Goal: Transaction & Acquisition: Register for event/course

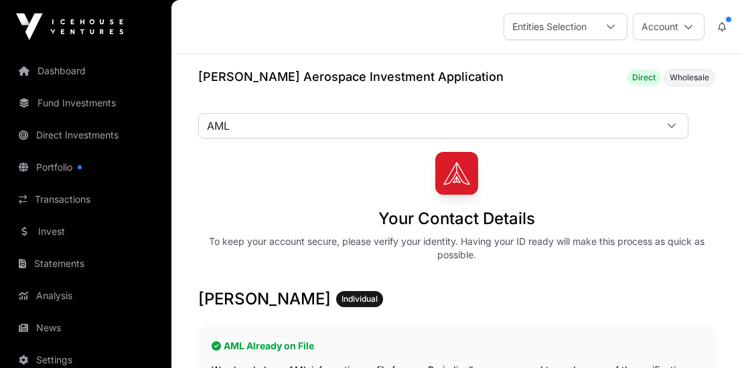
scroll to position [217, 0]
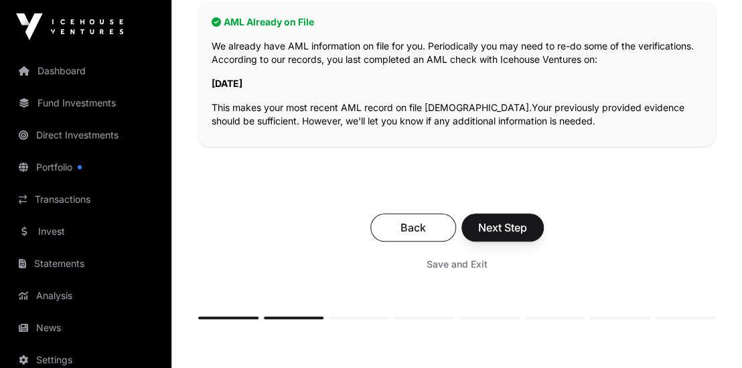
scroll to position [440, 0]
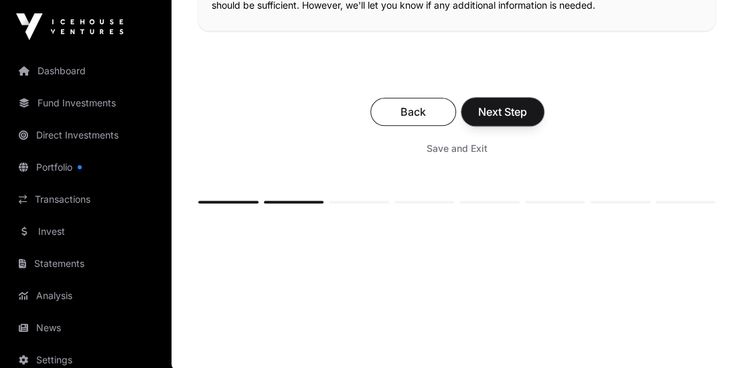
click at [491, 110] on span "Next Step" at bounding box center [502, 112] width 49 height 16
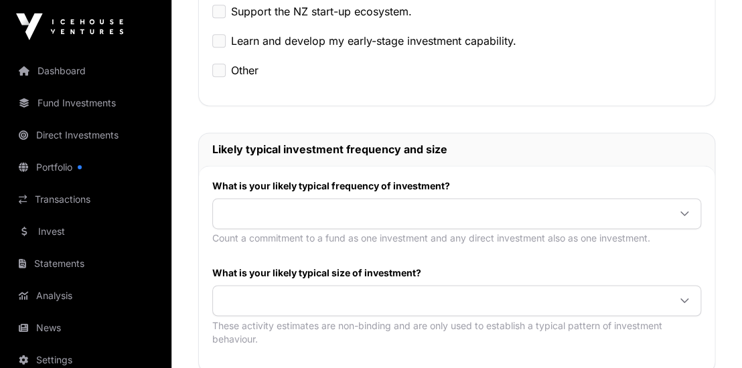
scroll to position [651, 0]
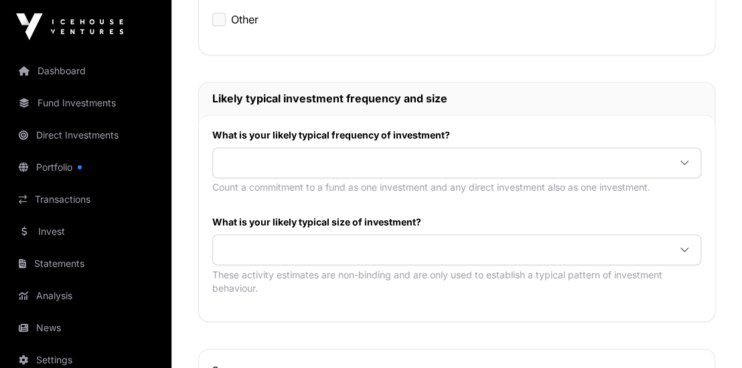
click at [686, 161] on icon at bounding box center [684, 163] width 8 height 5
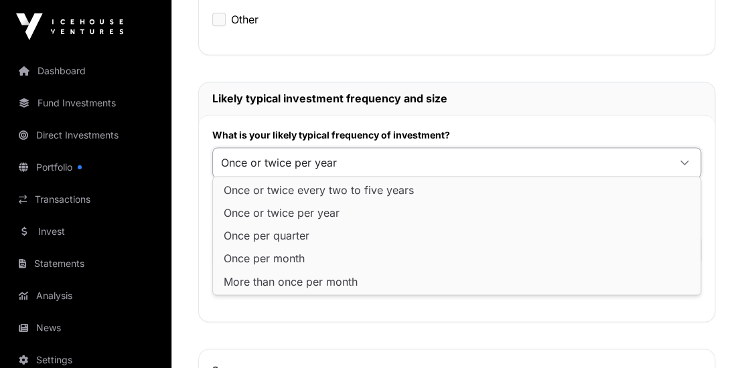
click at [247, 214] on span "Once or twice per year" at bounding box center [282, 213] width 116 height 11
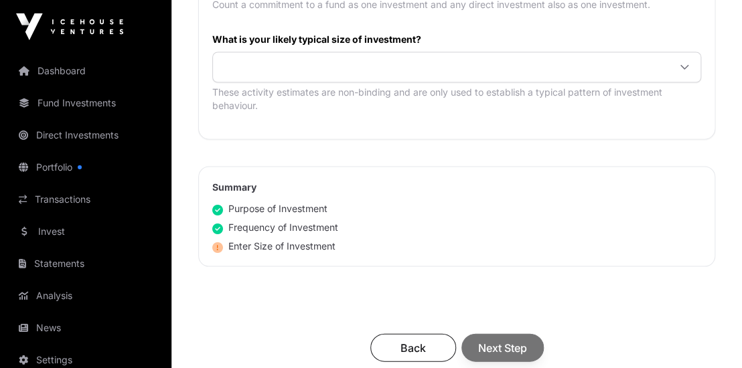
scroll to position [868, 0]
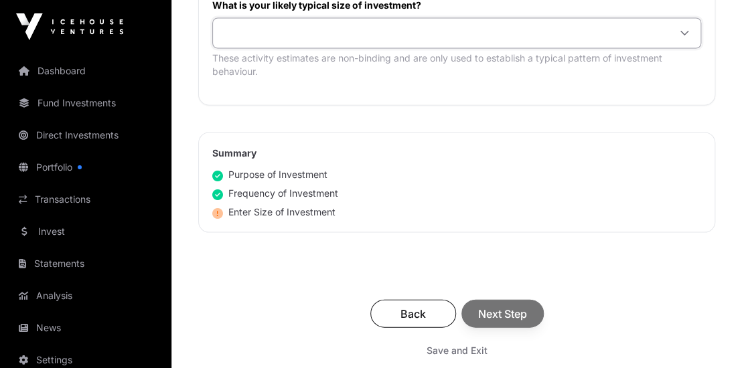
click at [233, 31] on span at bounding box center [440, 33] width 455 height 24
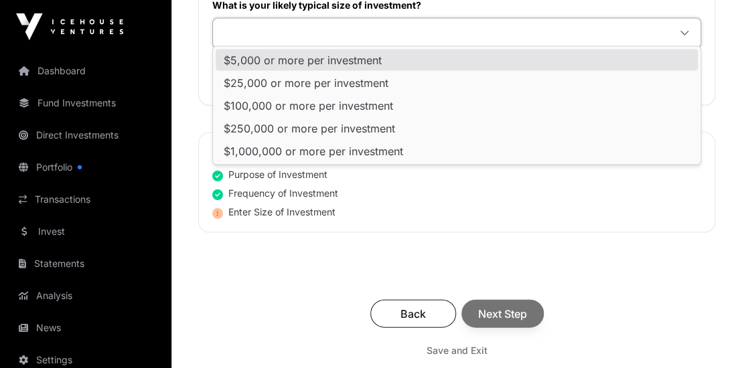
click at [247, 56] on span "$5,000 or more per investment" at bounding box center [303, 59] width 158 height 11
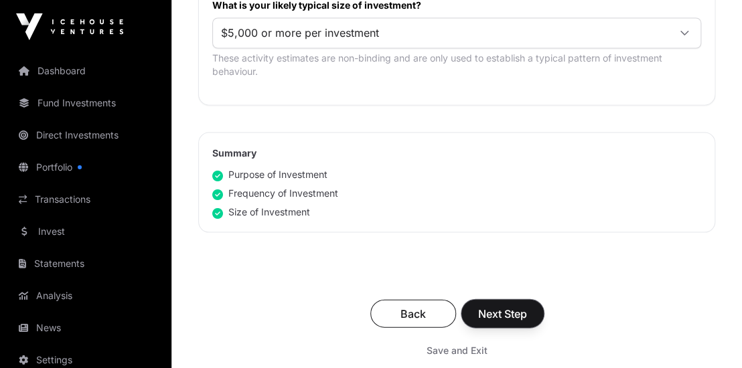
click at [498, 307] on span "Next Step" at bounding box center [502, 313] width 49 height 16
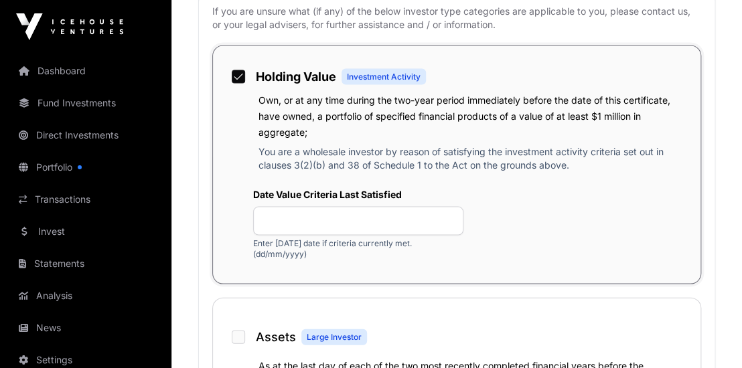
scroll to position [940, 0]
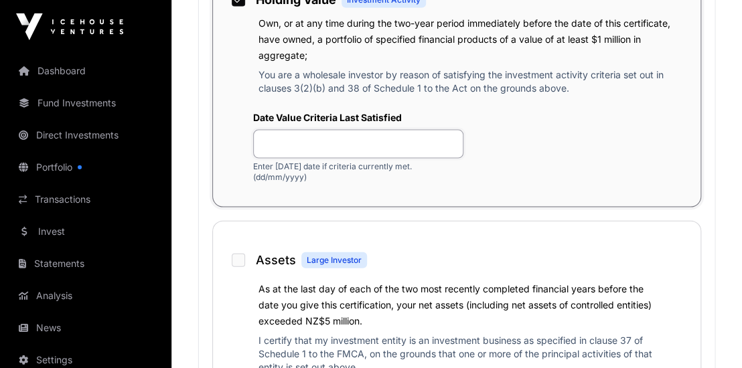
click at [270, 145] on input "text" at bounding box center [358, 144] width 210 height 29
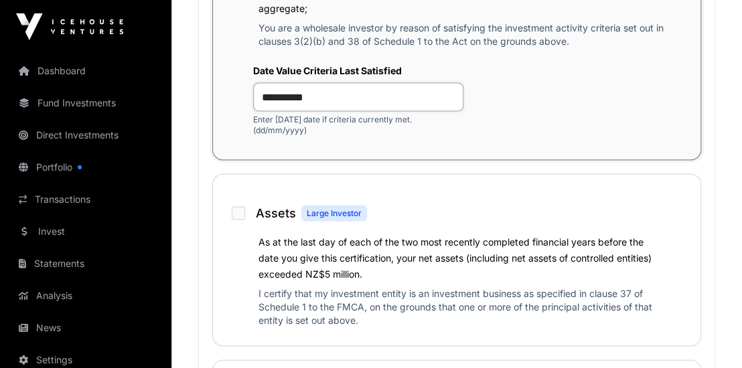
scroll to position [1012, 0]
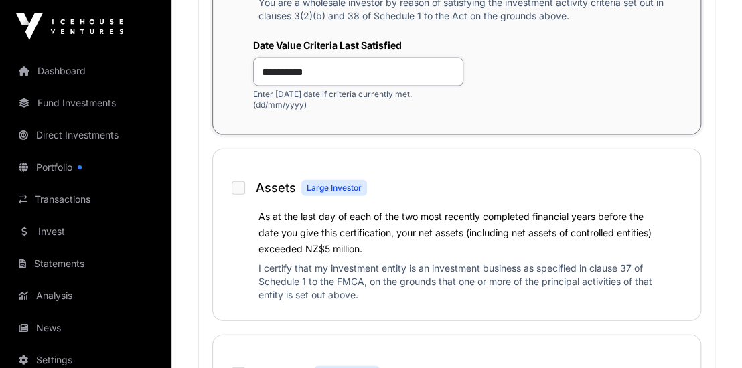
type input "**********"
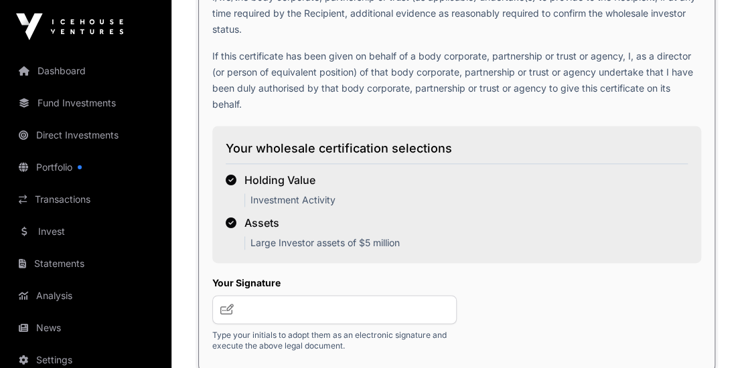
scroll to position [2603, 0]
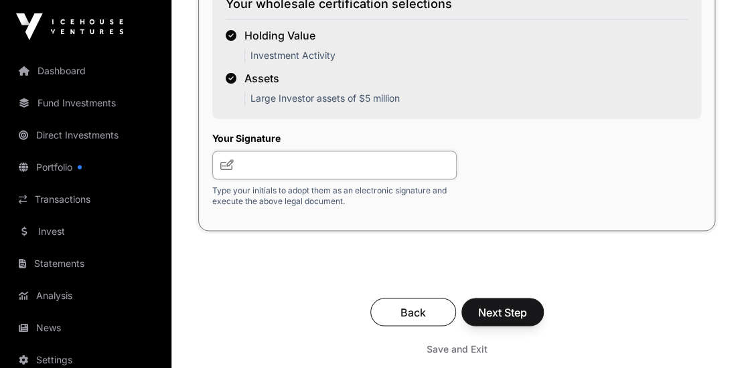
click at [244, 163] on input "text" at bounding box center [334, 165] width 244 height 29
type input "***"
click at [505, 315] on span "Next Step" at bounding box center [502, 312] width 49 height 16
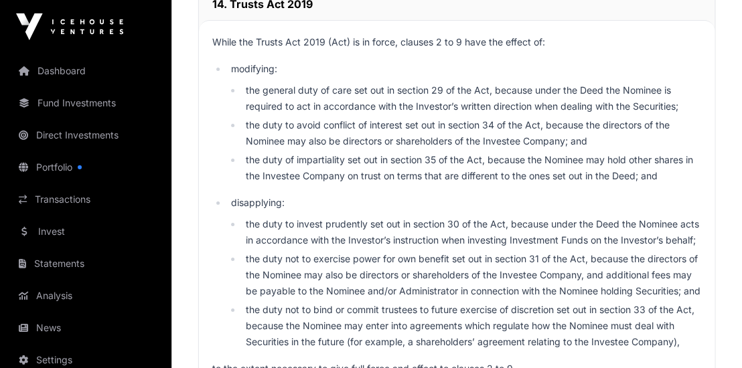
scroll to position [9690, 0]
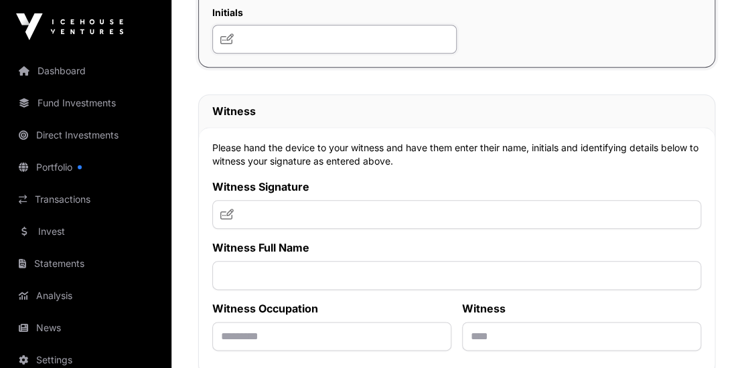
click at [246, 54] on input "text" at bounding box center [334, 39] width 244 height 29
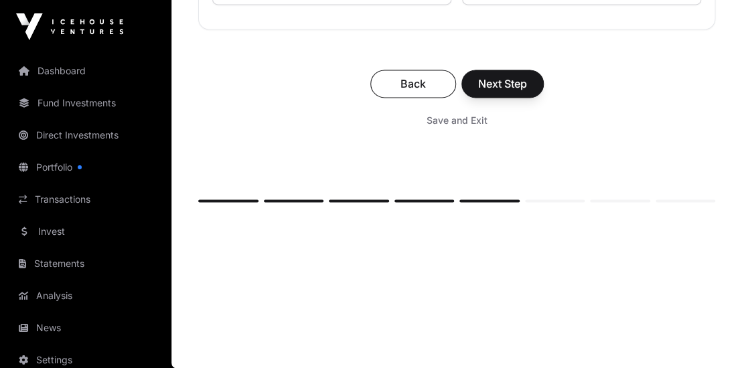
scroll to position [10160, 0]
click at [435, 122] on span "Save and Exit" at bounding box center [457, 120] width 61 height 13
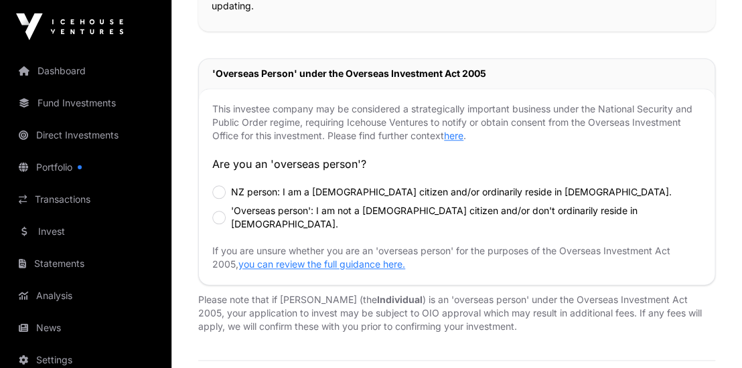
scroll to position [777, 0]
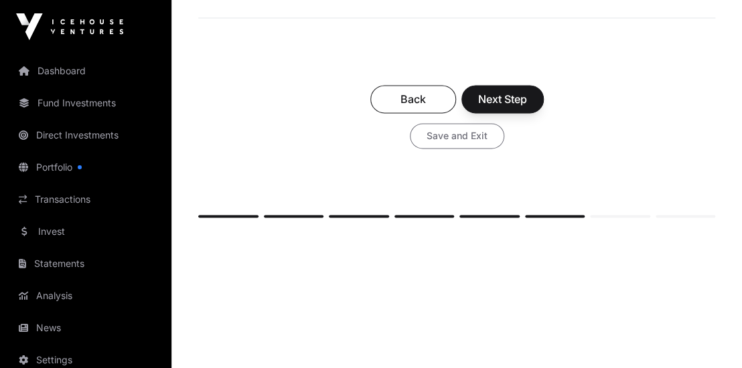
click at [461, 129] on span "Save and Exit" at bounding box center [457, 135] width 61 height 13
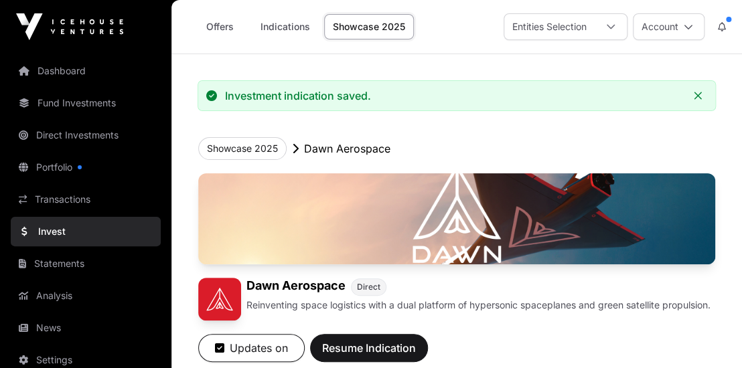
scroll to position [145, 0]
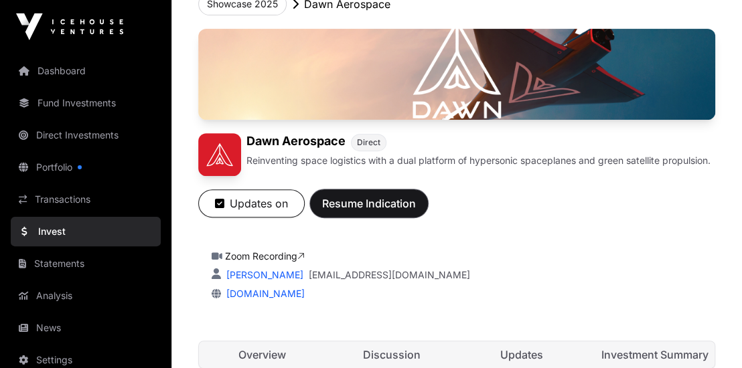
click at [333, 208] on span "Resume Indication" at bounding box center [369, 204] width 94 height 16
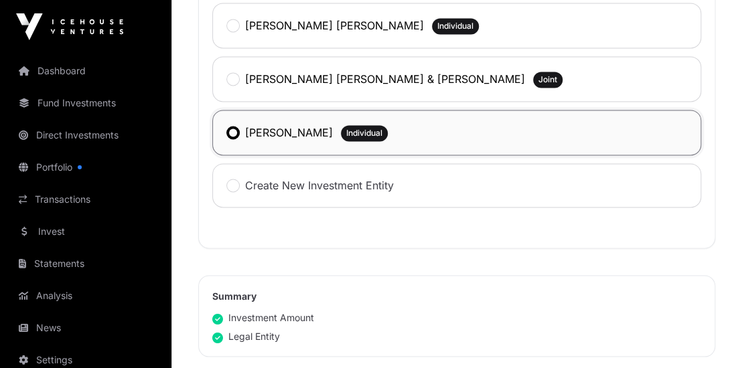
scroll to position [1021, 0]
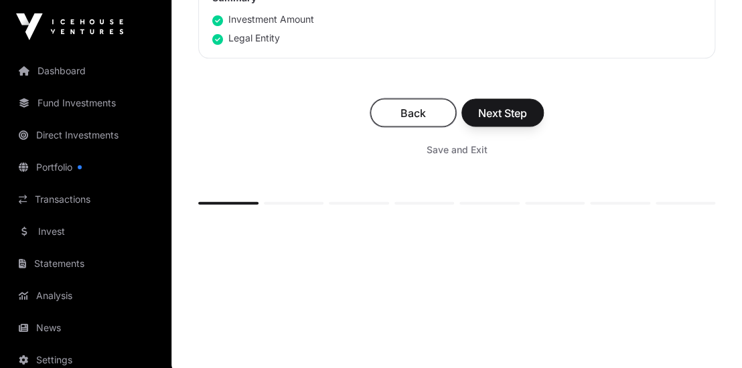
click at [411, 117] on span "Back" at bounding box center [413, 113] width 52 height 16
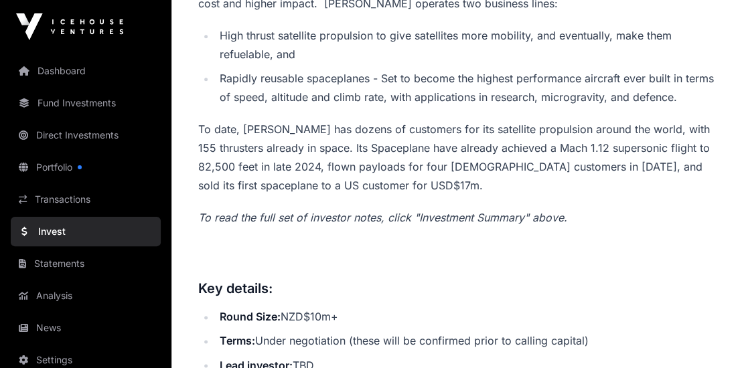
scroll to position [209, 0]
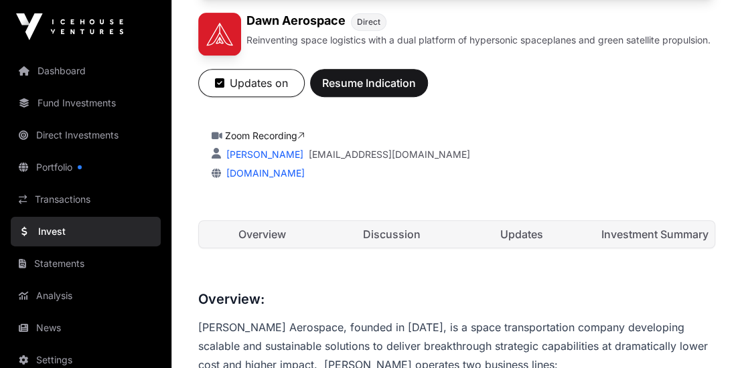
click at [75, 70] on link "Dashboard" at bounding box center [86, 70] width 150 height 29
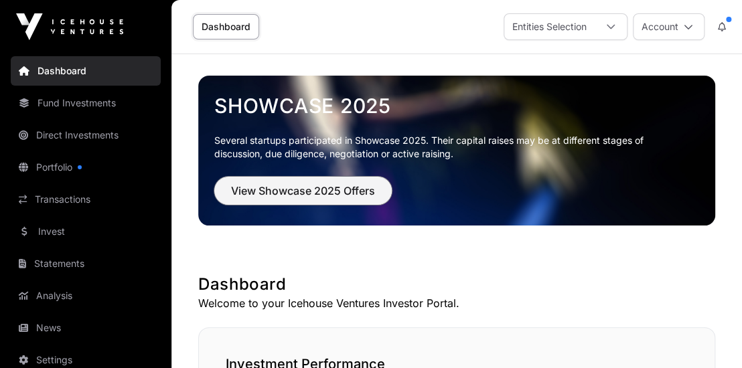
click at [320, 194] on span "View Showcase 2025 Offers" at bounding box center [303, 191] width 144 height 16
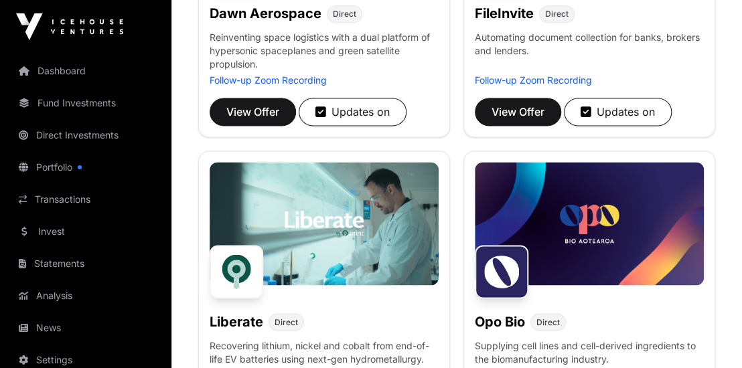
scroll to position [868, 0]
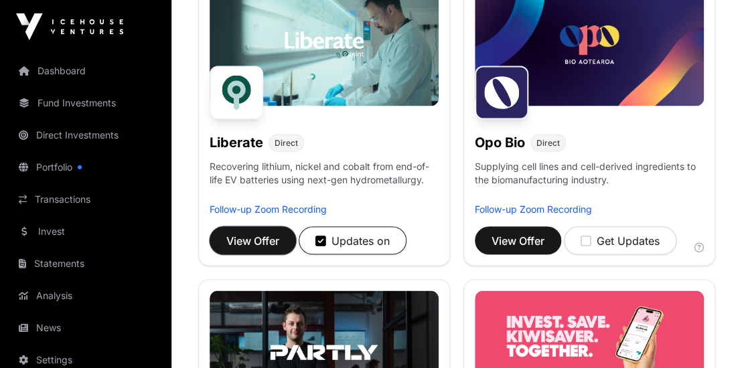
click at [268, 239] on span "View Offer" at bounding box center [252, 240] width 53 height 16
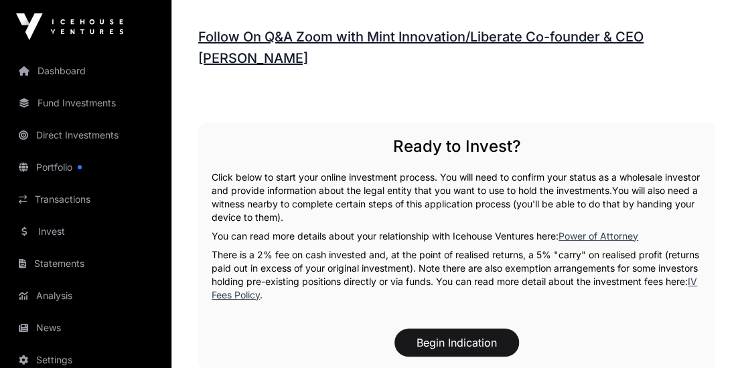
scroll to position [1808, 0]
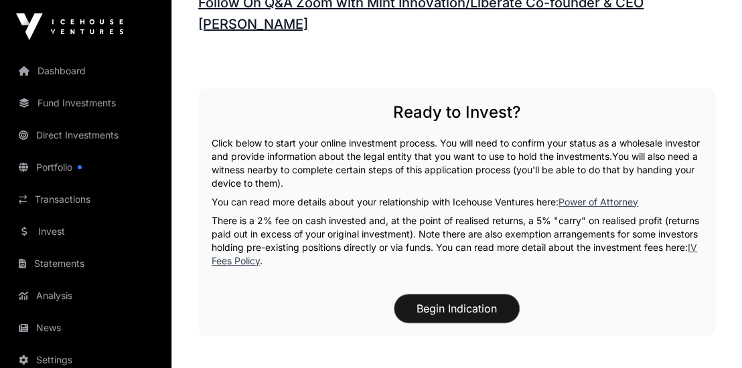
click at [463, 308] on button "Begin Indication" at bounding box center [456, 309] width 125 height 28
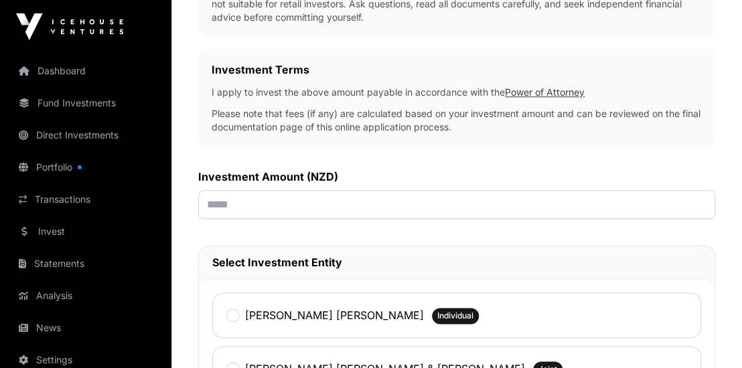
scroll to position [434, 0]
click at [212, 206] on input "text" at bounding box center [456, 203] width 517 height 29
type input "*******"
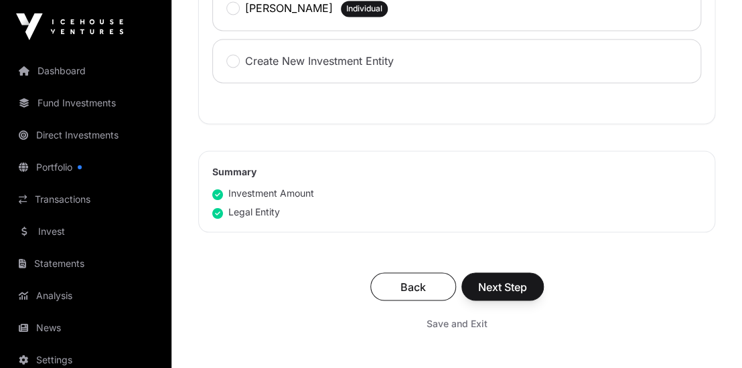
scroll to position [868, 0]
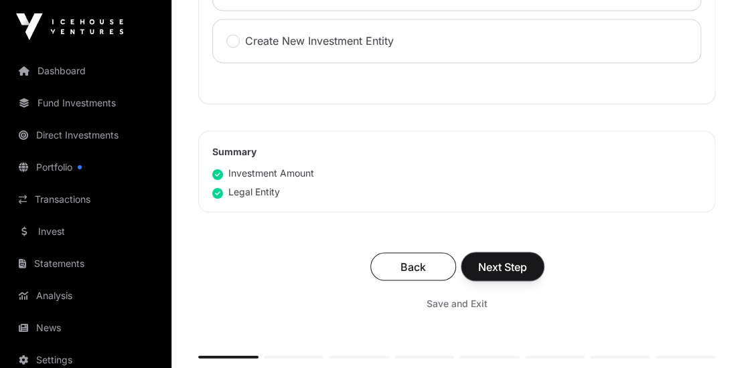
click at [491, 262] on span "Next Step" at bounding box center [502, 266] width 49 height 16
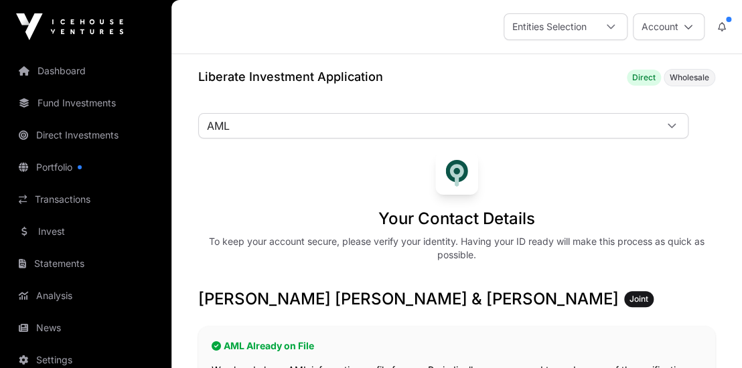
scroll to position [289, 0]
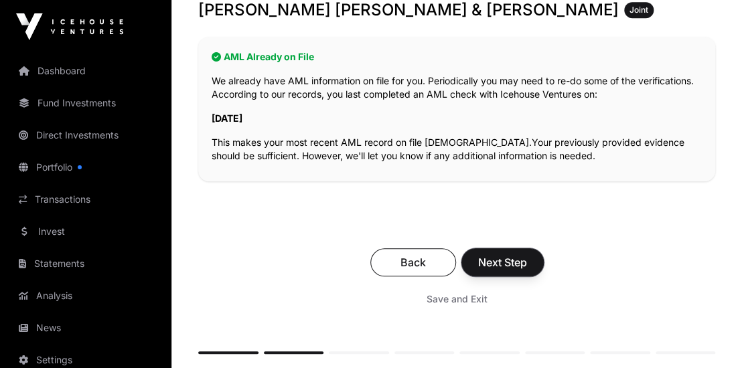
click at [489, 262] on span "Next Step" at bounding box center [502, 262] width 49 height 16
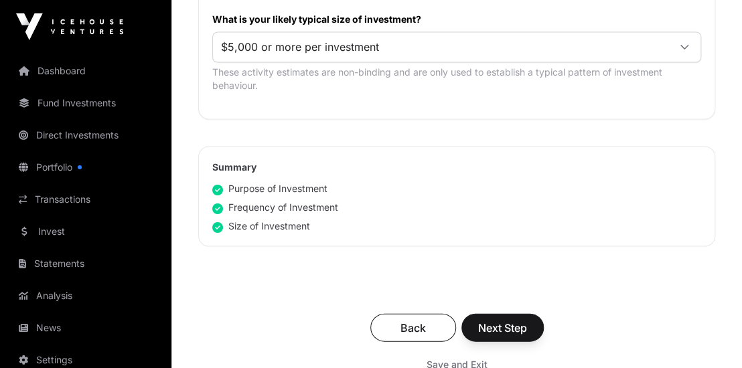
scroll to position [940, 0]
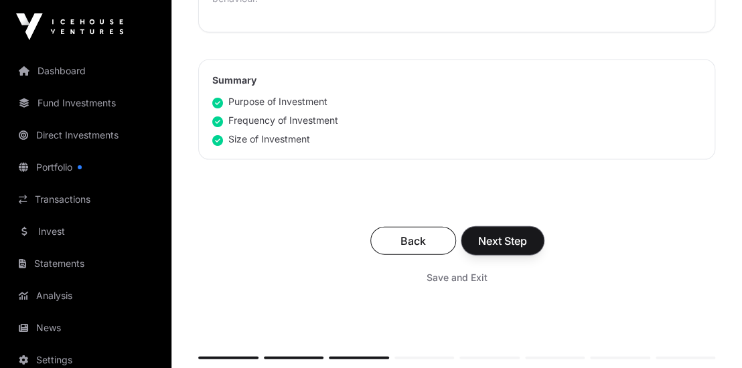
click at [520, 239] on span "Next Step" at bounding box center [502, 241] width 49 height 16
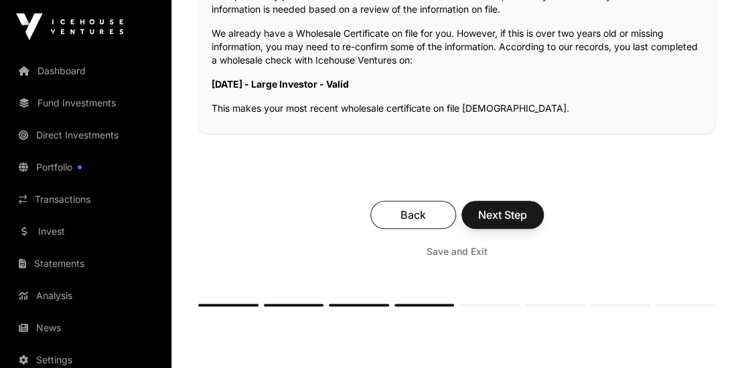
scroll to position [362, 0]
click at [482, 216] on span "Next Step" at bounding box center [502, 214] width 49 height 16
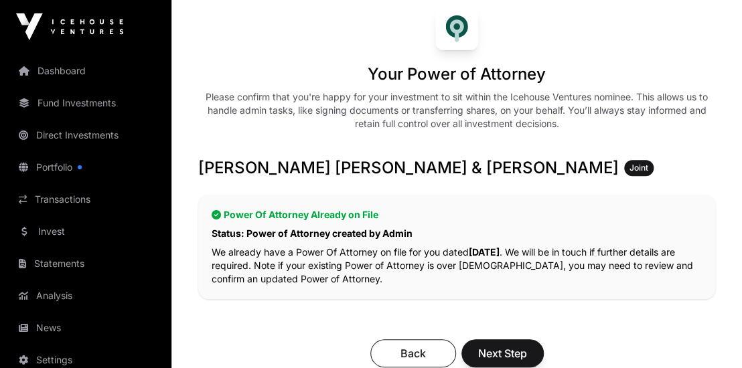
scroll to position [362, 0]
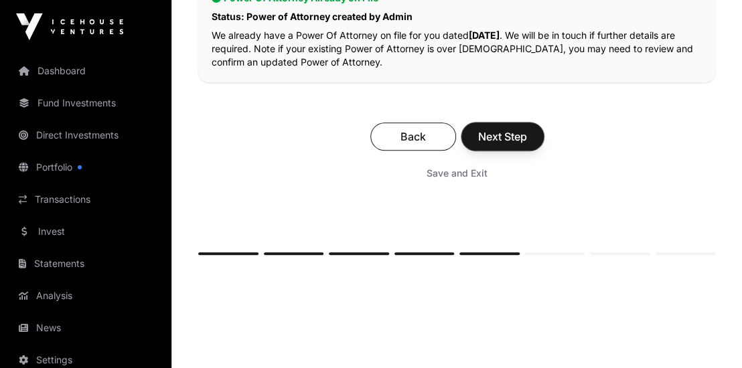
click at [495, 138] on span "Next Step" at bounding box center [502, 137] width 49 height 16
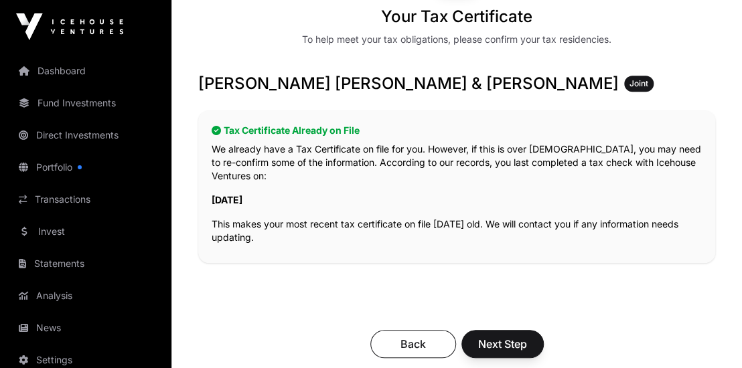
scroll to position [289, 0]
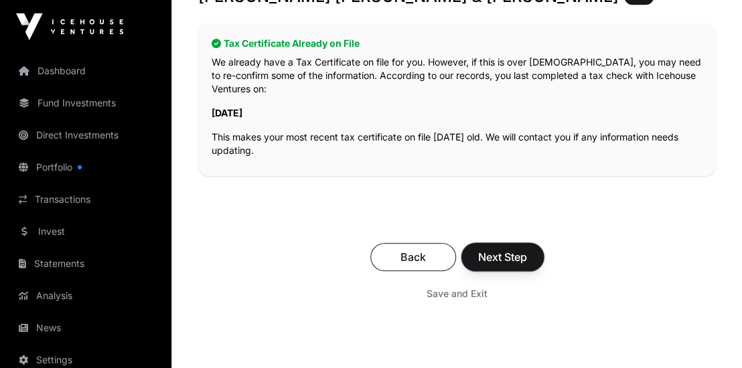
click at [504, 254] on span "Next Step" at bounding box center [502, 257] width 49 height 16
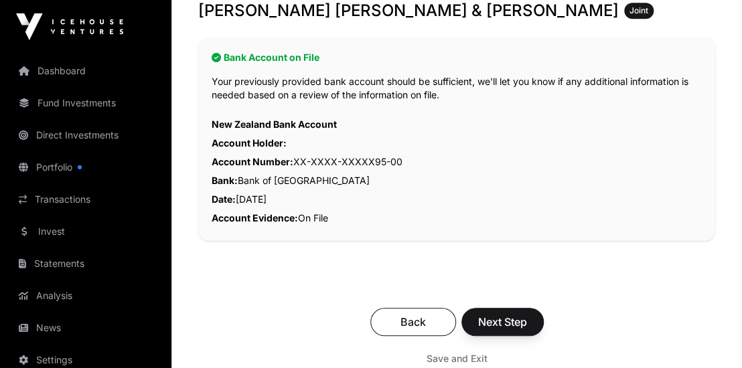
scroll to position [289, 0]
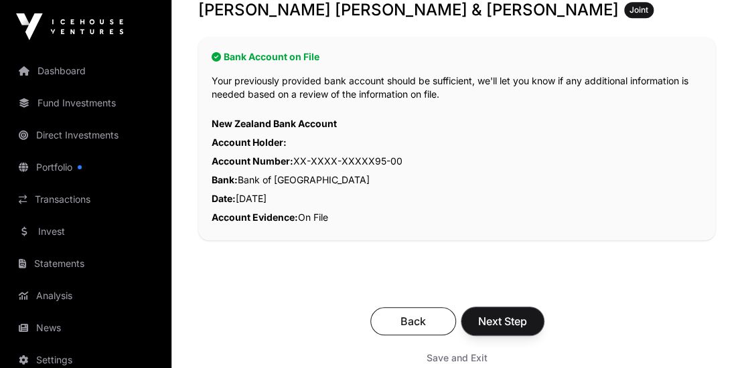
click at [499, 323] on span "Next Step" at bounding box center [502, 321] width 49 height 16
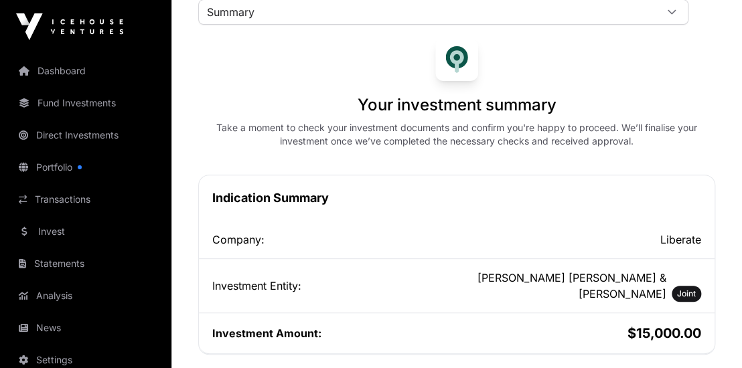
scroll to position [72, 0]
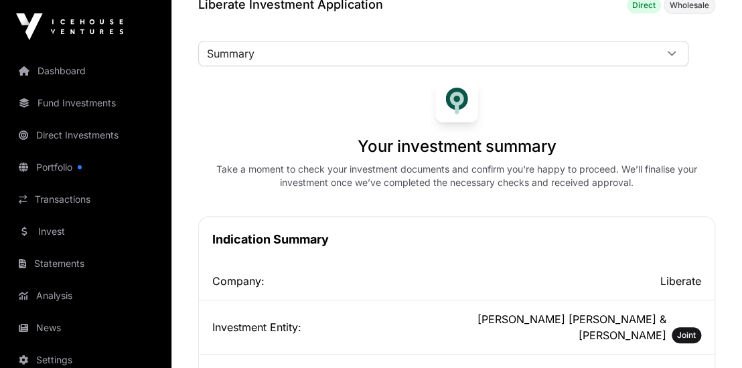
click at [670, 53] on icon at bounding box center [671, 53] width 9 height 9
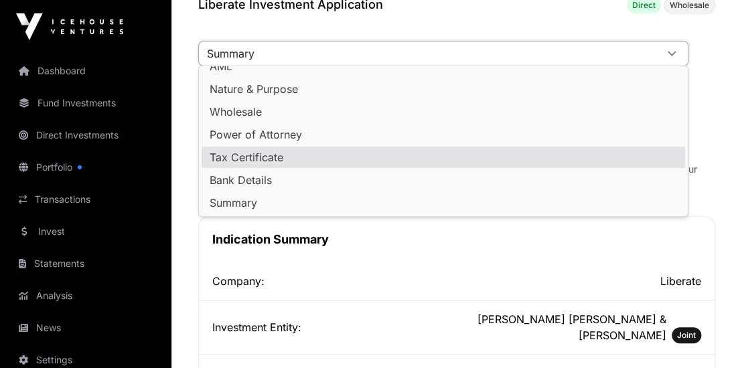
scroll to position [0, 0]
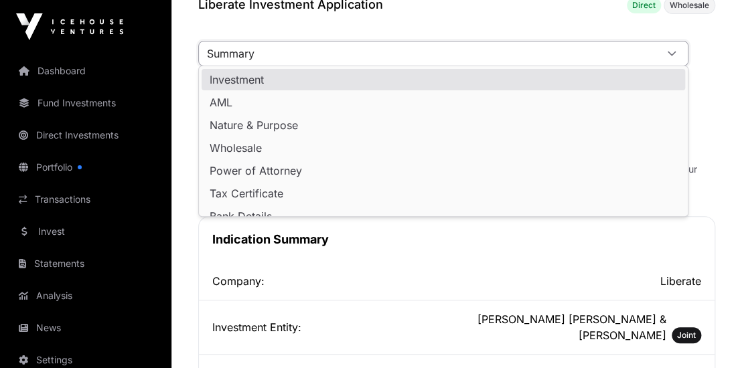
click at [222, 78] on span "Investment" at bounding box center [237, 79] width 54 height 11
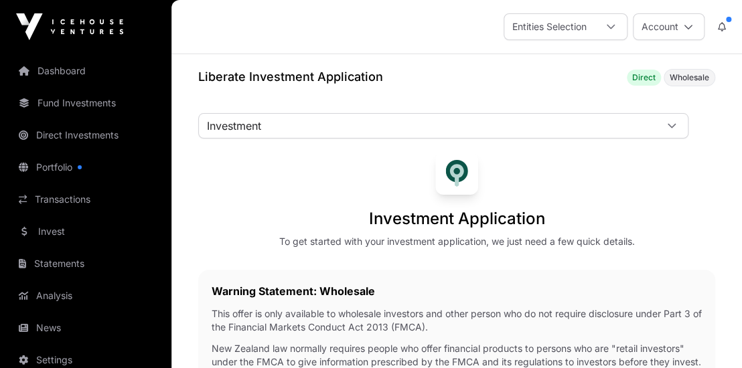
click at [669, 125] on icon at bounding box center [672, 126] width 8 height 5
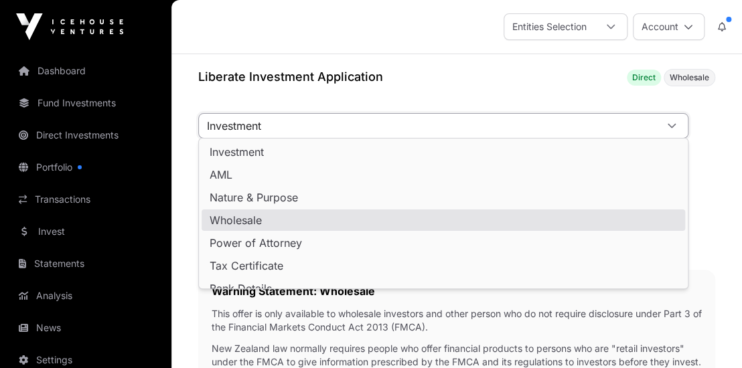
scroll to position [36, 0]
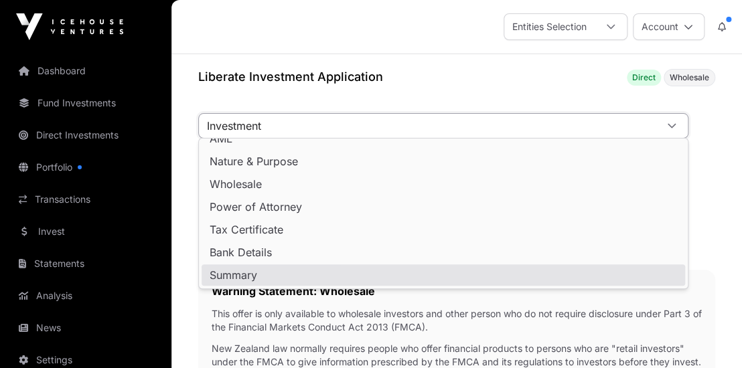
click at [230, 275] on span "Summary" at bounding box center [234, 275] width 48 height 11
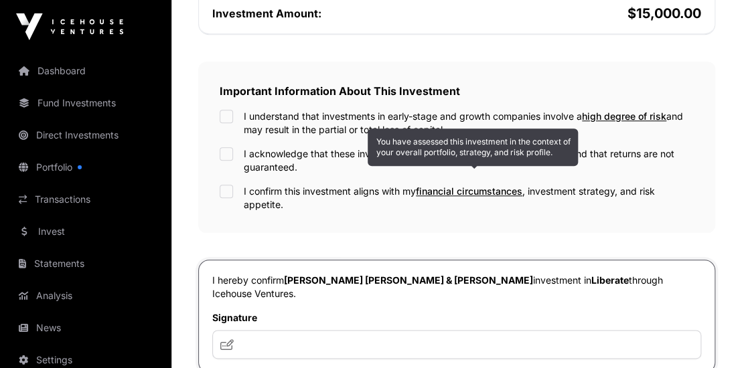
scroll to position [651, 0]
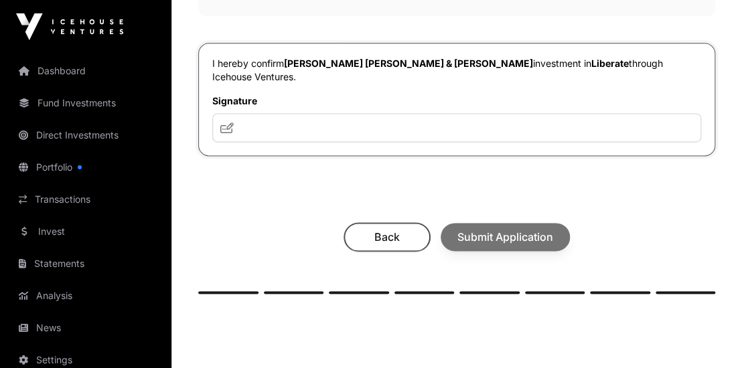
click at [362, 229] on span "Back" at bounding box center [387, 237] width 52 height 16
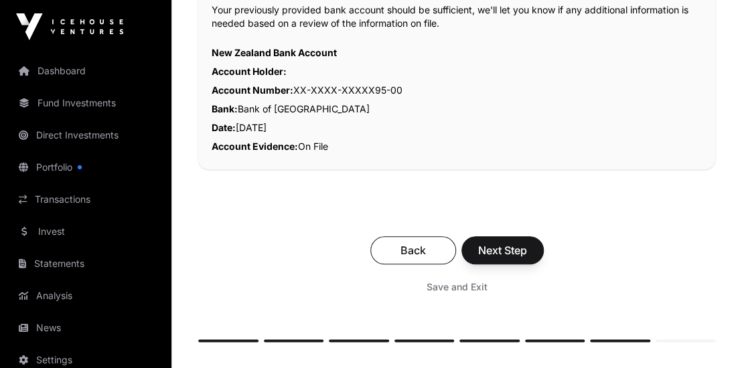
scroll to position [499, 0]
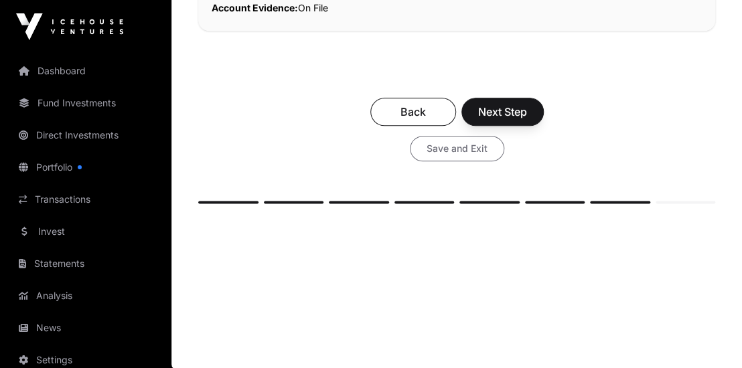
click at [443, 148] on span "Save and Exit" at bounding box center [457, 148] width 61 height 13
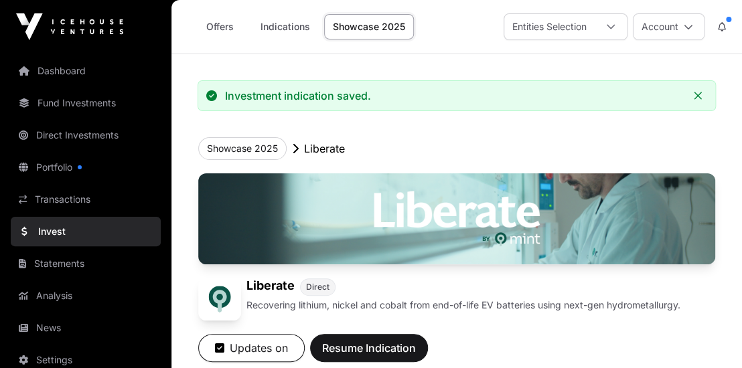
click at [283, 28] on link "Indications" at bounding box center [285, 26] width 67 height 25
click at [287, 27] on link "Indications" at bounding box center [285, 26] width 67 height 25
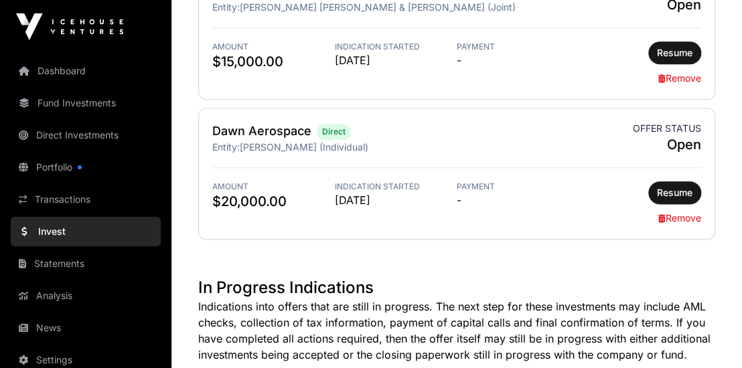
scroll to position [506, 0]
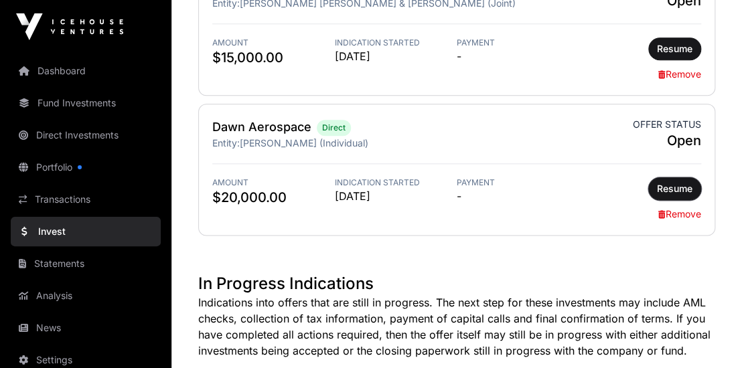
click at [676, 186] on span "Resume" at bounding box center [674, 188] width 35 height 13
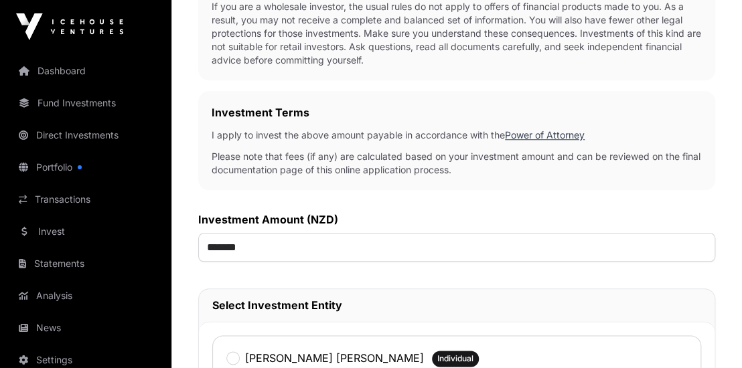
scroll to position [434, 0]
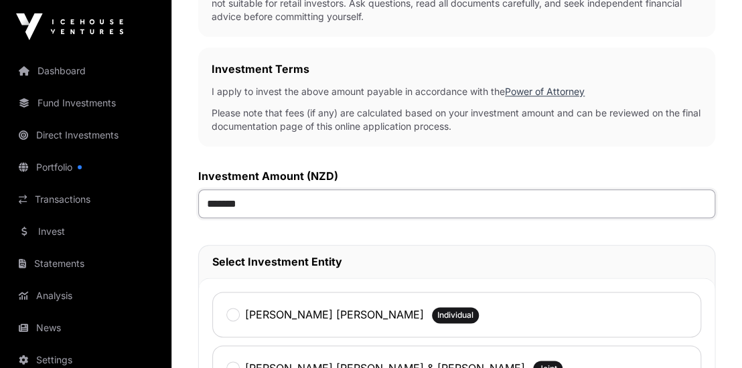
click at [226, 200] on input "*******" at bounding box center [456, 203] width 517 height 29
drag, startPoint x: 226, startPoint y: 200, endPoint x: 216, endPoint y: 204, distance: 11.2
click at [216, 204] on input "*******" at bounding box center [456, 203] width 517 height 29
type input "*******"
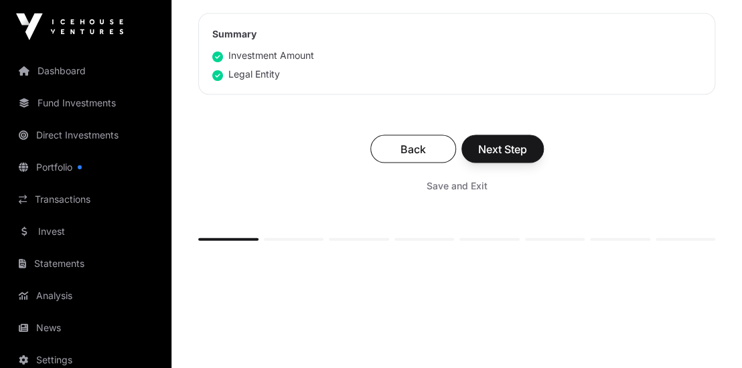
scroll to position [1021, 0]
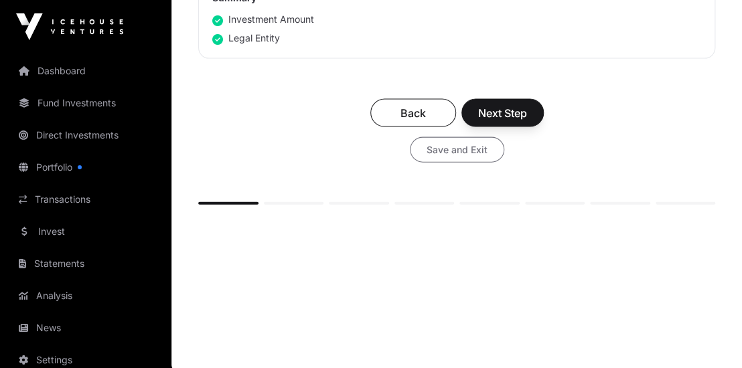
click at [451, 147] on span "Save and Exit" at bounding box center [457, 149] width 61 height 13
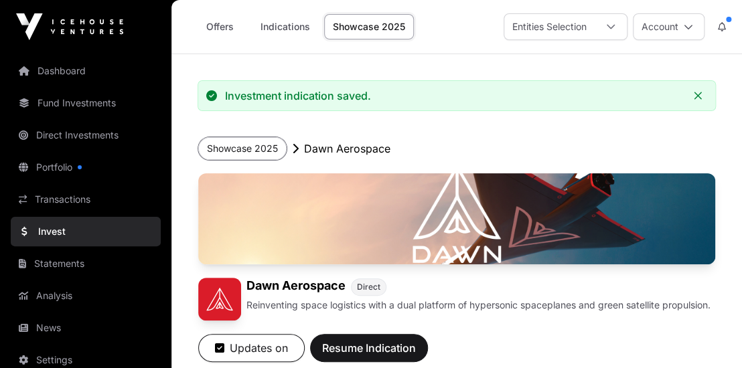
click at [262, 148] on button "Showcase 2025" at bounding box center [242, 148] width 88 height 23
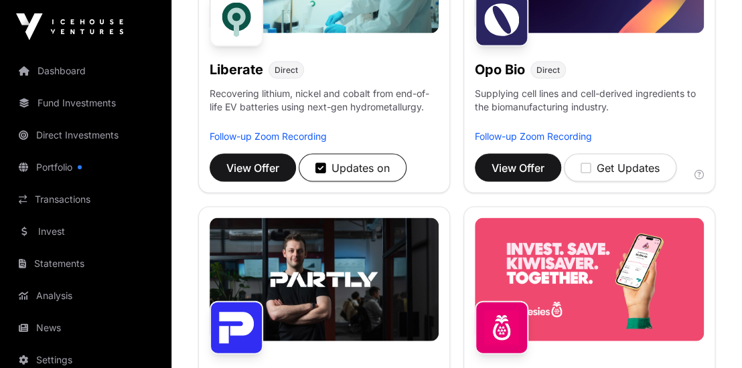
scroll to position [1085, 0]
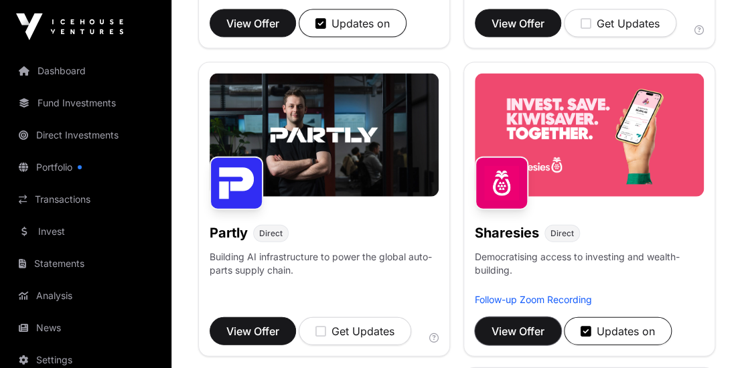
click at [524, 331] on span "View Offer" at bounding box center [517, 331] width 53 height 16
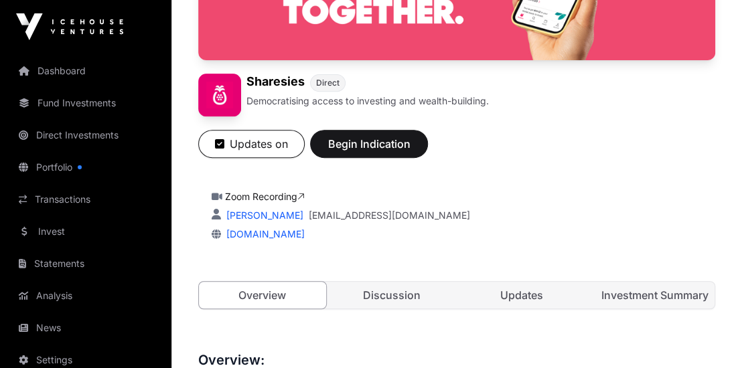
scroll to position [145, 0]
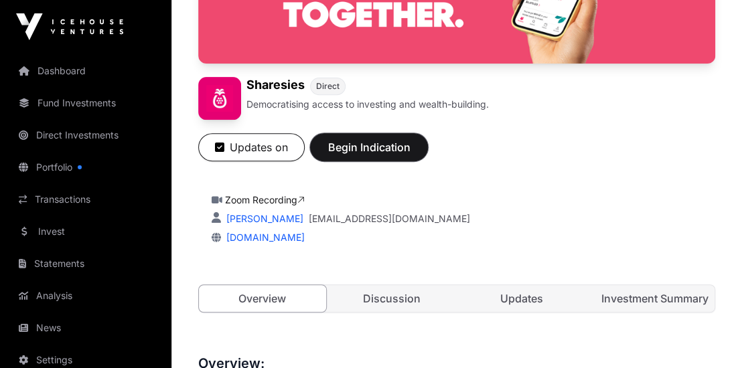
click at [375, 146] on span "Begin Indication" at bounding box center [369, 147] width 84 height 16
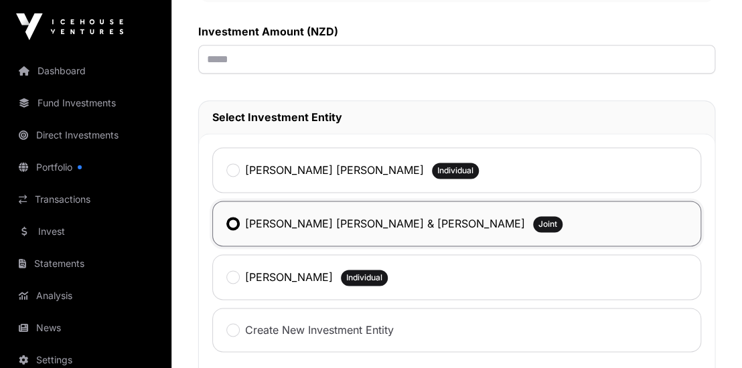
scroll to position [1012, 0]
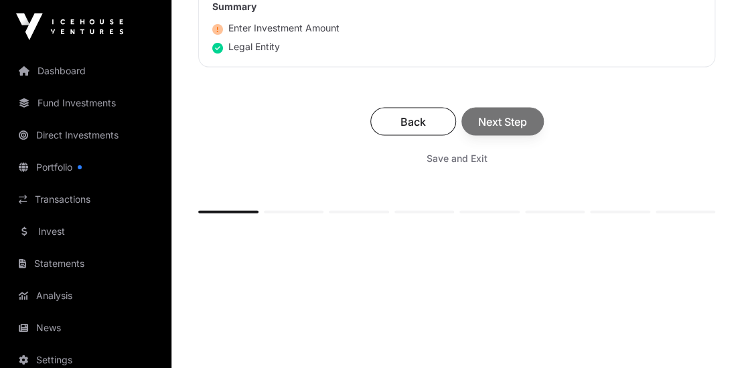
click at [508, 116] on div "Back Next Step" at bounding box center [457, 122] width 490 height 28
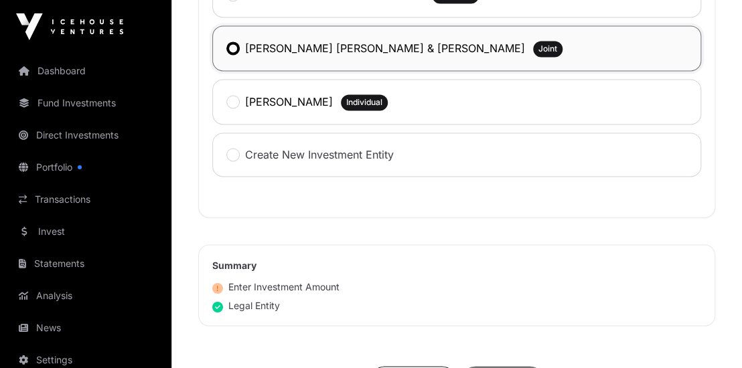
scroll to position [578, 0]
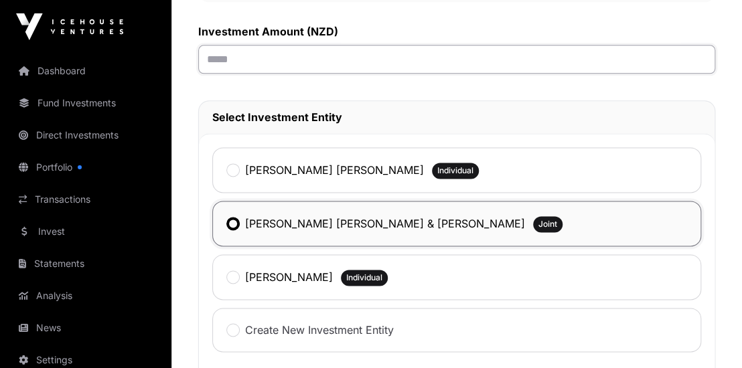
click at [212, 59] on input "text" at bounding box center [456, 59] width 517 height 29
type input "*******"
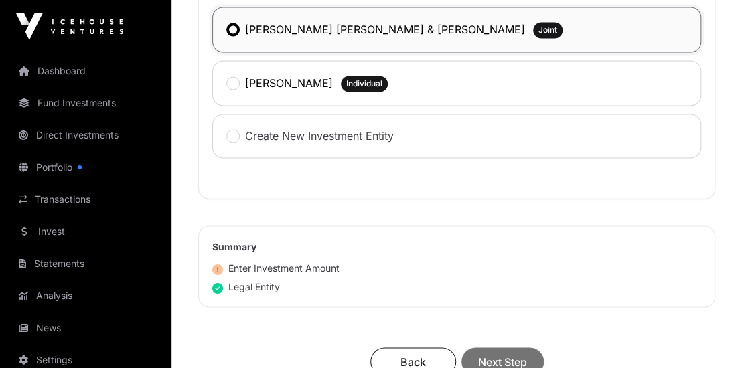
scroll to position [795, 0]
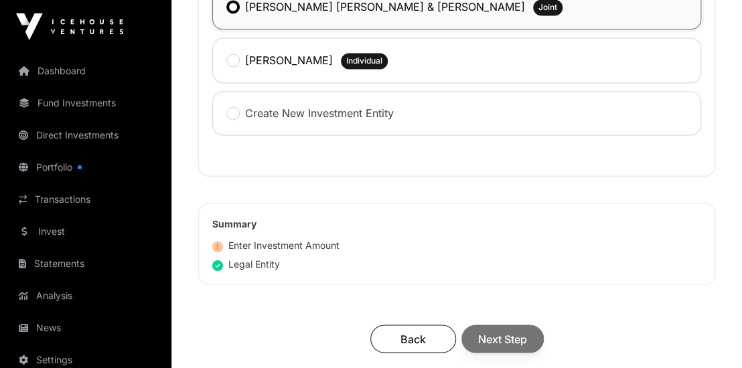
click at [487, 337] on div "Back Next Step" at bounding box center [457, 339] width 490 height 28
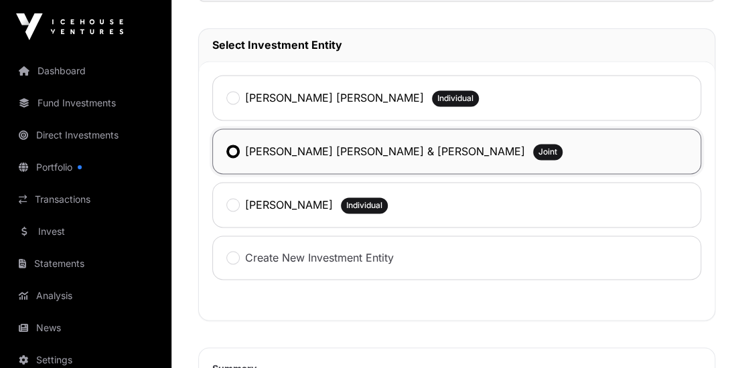
scroll to position [940, 0]
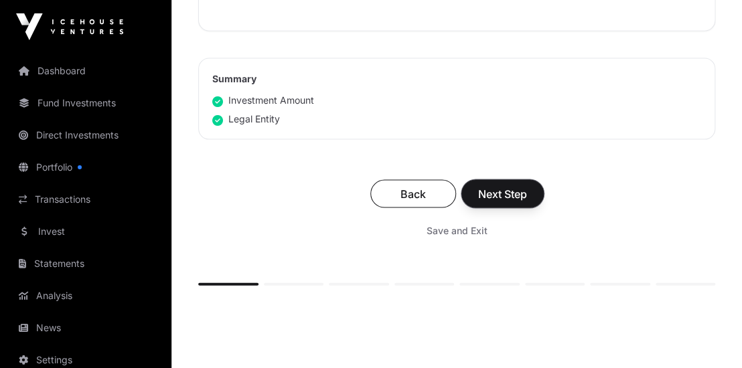
click at [485, 188] on span "Next Step" at bounding box center [502, 194] width 49 height 16
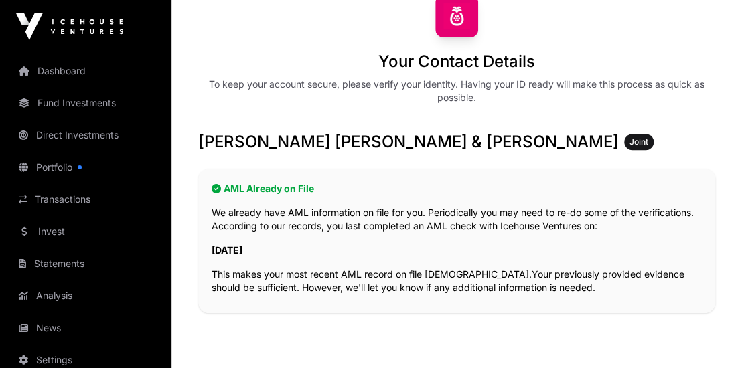
scroll to position [434, 0]
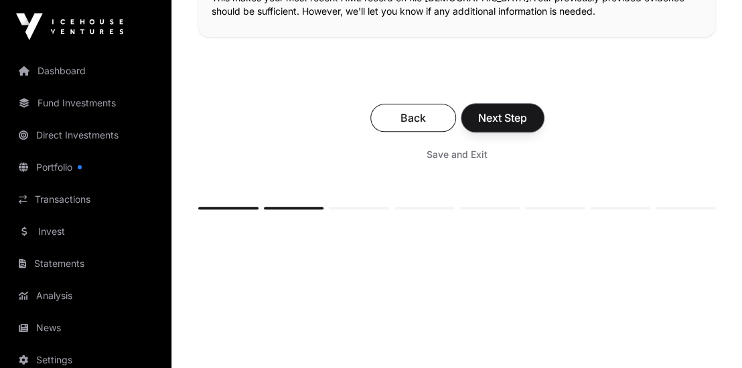
click at [508, 119] on span "Next Step" at bounding box center [502, 118] width 49 height 16
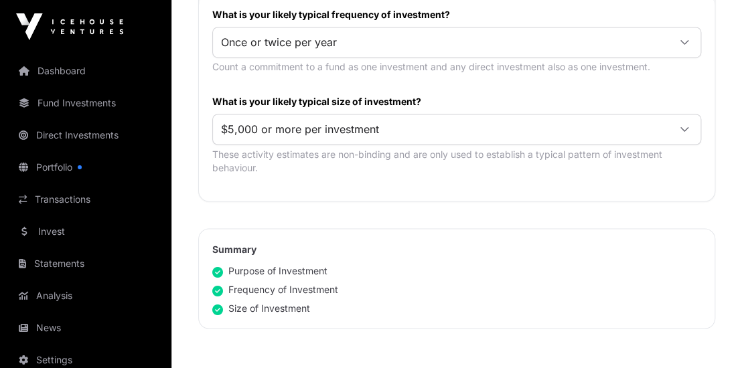
scroll to position [868, 0]
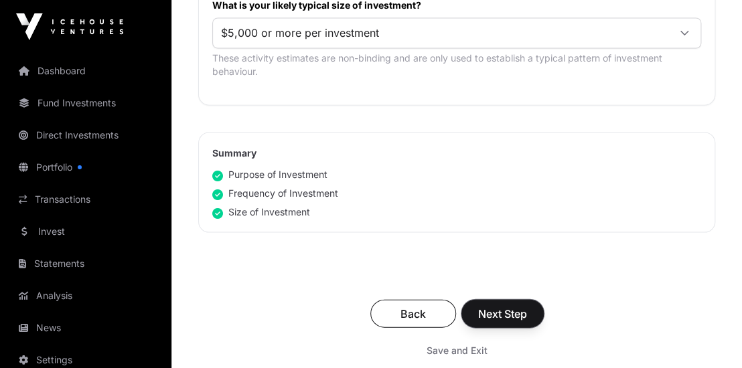
click at [494, 307] on span "Next Step" at bounding box center [502, 313] width 49 height 16
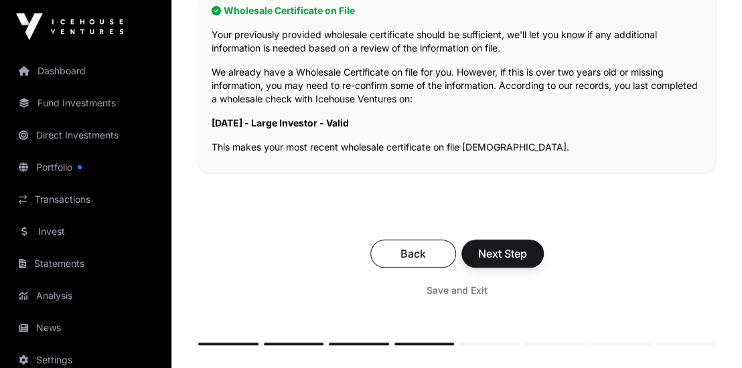
scroll to position [434, 0]
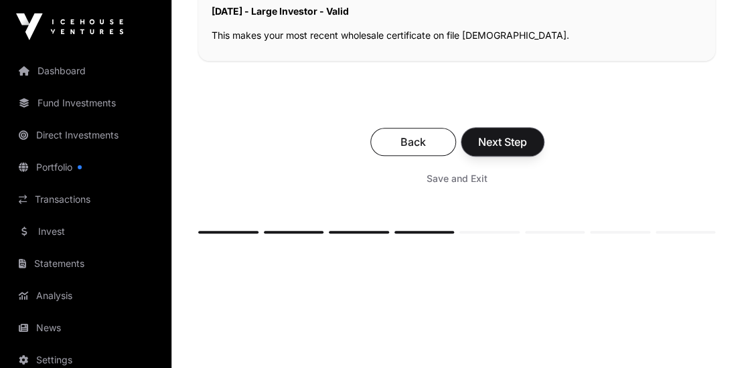
click at [503, 141] on span "Next Step" at bounding box center [502, 142] width 49 height 16
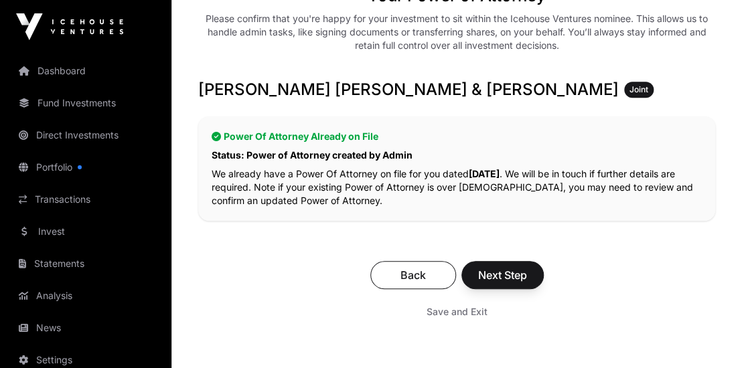
scroll to position [289, 0]
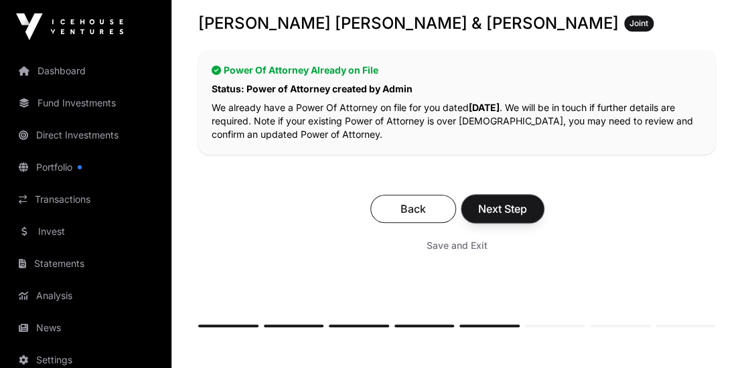
click at [493, 206] on span "Next Step" at bounding box center [502, 209] width 49 height 16
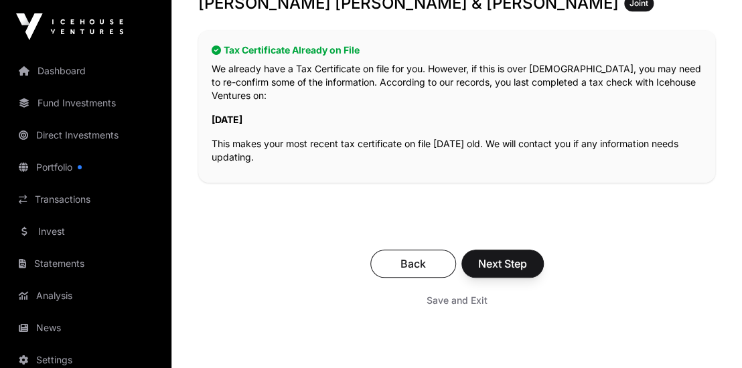
scroll to position [362, 0]
